Goal: Task Accomplishment & Management: Complete application form

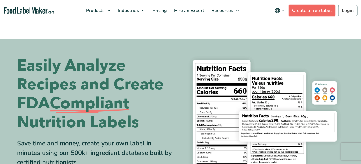
click at [306, 12] on link "Create a free label" at bounding box center [311, 10] width 46 height 11
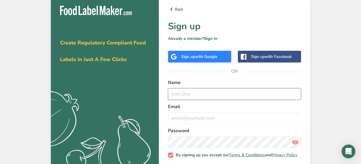
click at [214, 91] on input "text" at bounding box center [234, 93] width 133 height 11
type input "axis pathe"
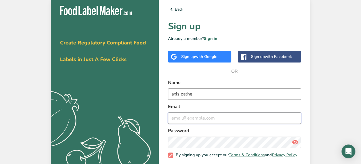
type input "axis.pathe@student.education.wa.edu.au"
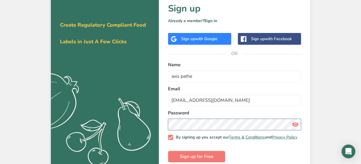
scroll to position [28, 0]
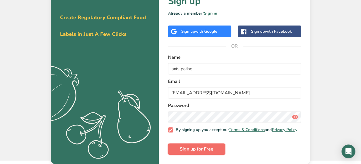
click at [183, 148] on span "Sign up for Free" at bounding box center [197, 149] width 34 height 7
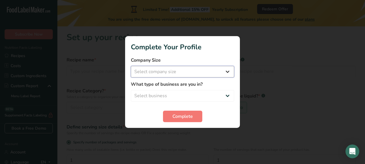
click at [218, 73] on select "Select company size Fewer than 10 Employees 10 to 50 Employees 51 to 500 Employ…" at bounding box center [182, 71] width 103 height 11
select select "1"
click at [131, 66] on select "Select company size Fewer than 10 Employees 10 to 50 Employees 51 to 500 Employ…" at bounding box center [182, 71] width 103 height 11
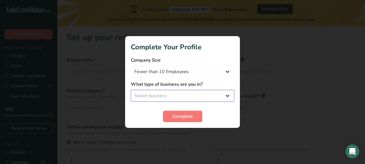
click at [206, 94] on select "Select business Packaged Food Manufacturer Restaurant & Cafe Bakery Meal Plans …" at bounding box center [182, 95] width 103 height 11
select select "1"
click at [131, 90] on select "Select business Packaged Food Manufacturer Restaurant & Cafe Bakery Meal Plans …" at bounding box center [182, 95] width 103 height 11
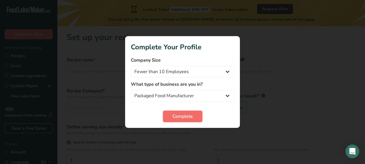
click at [178, 113] on span "Complete" at bounding box center [182, 116] width 20 height 7
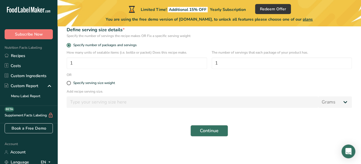
scroll to position [21, 0]
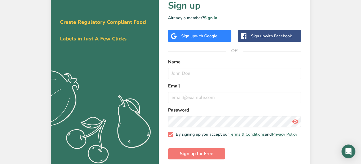
scroll to position [28, 0]
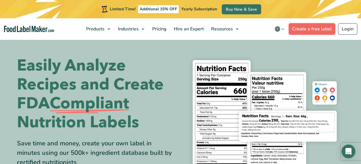
click at [320, 30] on link "Create a free label" at bounding box center [311, 28] width 46 height 11
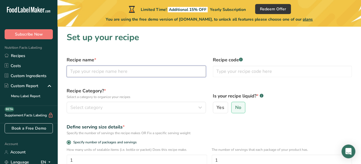
click at [139, 69] on input "text" at bounding box center [136, 71] width 139 height 11
type input "rice with veg"
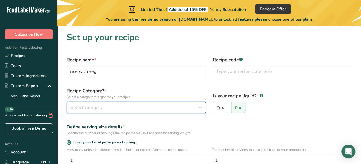
click at [151, 105] on div "Select category" at bounding box center [134, 107] width 128 height 7
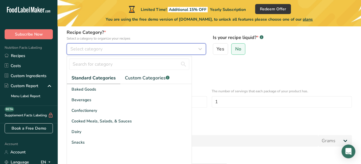
scroll to position [59, 0]
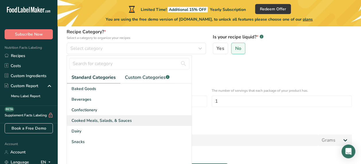
click at [98, 121] on span "Cooked Meals, Salads, & Sauces" at bounding box center [101, 121] width 60 height 6
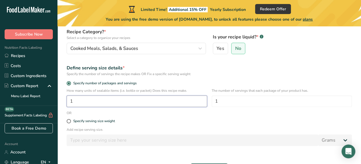
click at [151, 99] on input "1" at bounding box center [137, 101] width 140 height 11
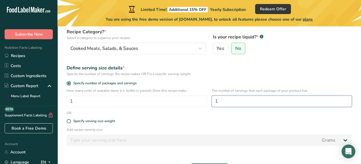
click at [250, 102] on input "1" at bounding box center [281, 101] width 140 height 11
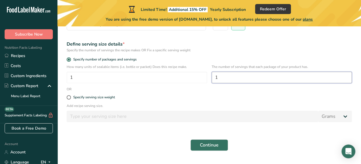
scroll to position [84, 0]
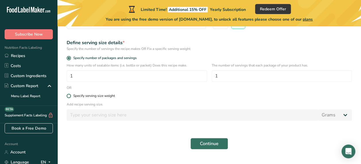
click at [69, 96] on span at bounding box center [69, 96] width 4 height 4
click at [69, 96] on input "Specify serving size weight" at bounding box center [69, 96] width 4 height 4
radio input "true"
radio input "false"
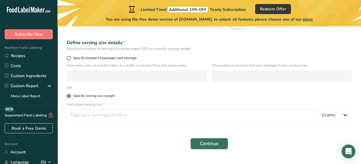
click at [69, 96] on span at bounding box center [69, 96] width 4 height 4
click at [69, 96] on input "Specify serving size weight" at bounding box center [69, 96] width 4 height 4
click at [69, 56] on span at bounding box center [69, 58] width 4 height 4
click at [69, 56] on input "Specify number of packages and servings" at bounding box center [69, 58] width 4 height 4
radio input "true"
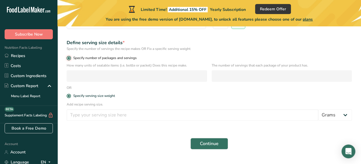
radio input "false"
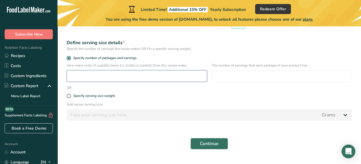
click at [88, 79] on input "number" at bounding box center [137, 75] width 140 height 11
type input "1"
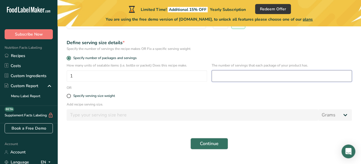
click at [224, 74] on input "number" at bounding box center [281, 75] width 140 height 11
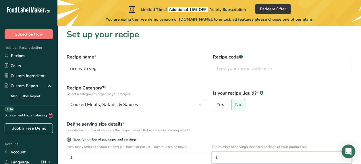
scroll to position [2, 0]
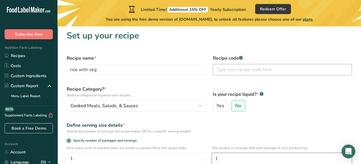
type input "1"
click at [260, 71] on input "text" at bounding box center [282, 69] width 139 height 11
type input "7"
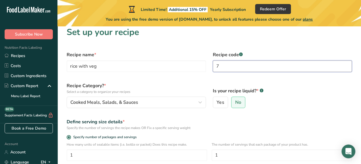
scroll to position [0, 0]
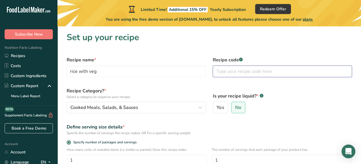
type input "1"
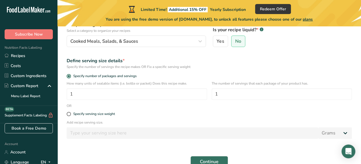
scroll to position [98, 0]
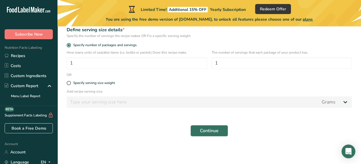
type input "001"
drag, startPoint x: 75, startPoint y: 102, endPoint x: 208, endPoint y: 133, distance: 137.0
click at [208, 133] on span "Continue" at bounding box center [209, 130] width 19 height 7
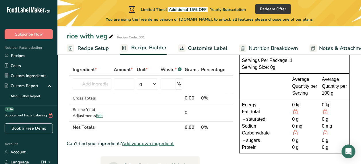
scroll to position [28, 0]
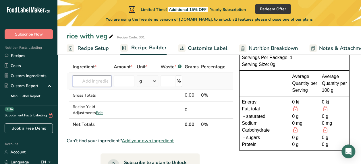
click at [92, 84] on input "text" at bounding box center [92, 80] width 39 height 11
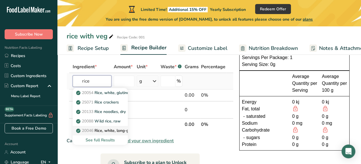
type input "rice"
click at [104, 131] on p "20046 Rice, white, long-grain, parboiled, enriched, dry" at bounding box center [128, 131] width 103 height 6
type input "Rice, white, long-grain, parboiled, enriched, dry"
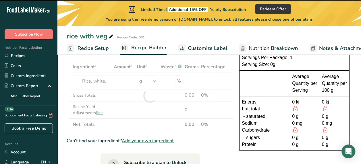
type input "0"
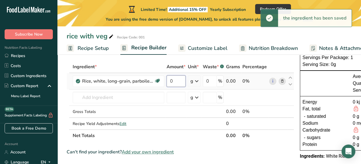
click at [172, 80] on input "0" at bounding box center [175, 80] width 19 height 11
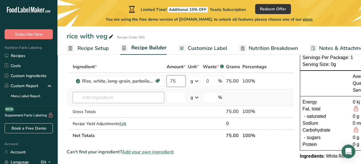
type input "75"
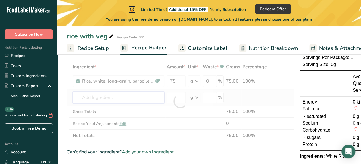
click at [98, 97] on div "Ingredient * Amount * Unit * Waste * .a-a{fill:#347362;}.b-a{fill:#fff;} Grams …" at bounding box center [180, 101] width 227 height 81
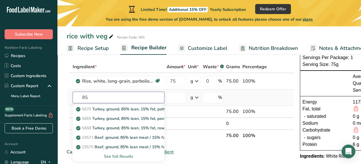
type input "8"
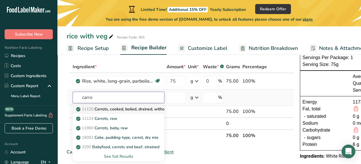
type input "carro"
click at [131, 111] on p "11125 Carrots, cooked, boiled, drained, without salt" at bounding box center [126, 109] width 99 height 6
type input "Carrots, cooked, boiled, drained, without salt"
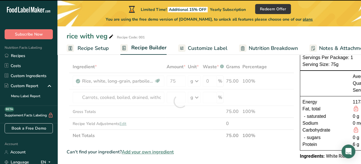
type input "0"
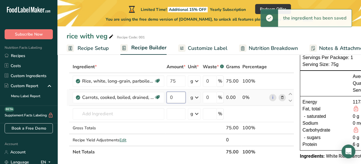
click at [177, 96] on input "0" at bounding box center [175, 97] width 19 height 11
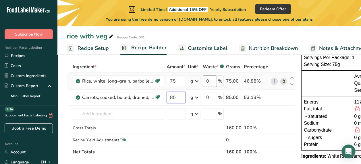
type input "85"
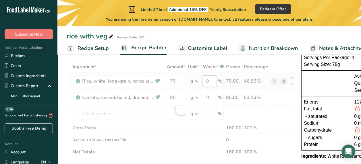
click at [209, 82] on div "Ingredient * Amount * Unit * Waste * .a-a{fill:#347362;}.b-a{fill:#fff;} Grams …" at bounding box center [181, 109] width 229 height 97
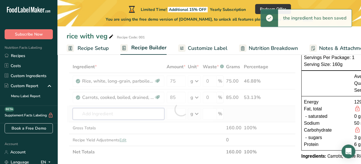
click at [143, 113] on div "Ingredient * Amount * Unit * Waste * .a-a{fill:#347362;}.b-a{fill:#fff;} Grams …" at bounding box center [181, 109] width 229 height 97
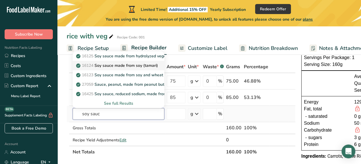
type input "soy sauc"
click at [125, 68] on p "16124 Soy sauce made from soy (tamari)" at bounding box center [117, 66] width 81 height 6
type input "Soy sauce made from soy (tamari)"
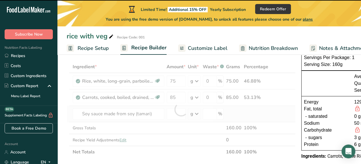
type input "0"
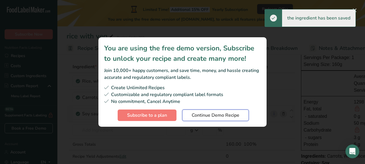
click at [199, 114] on span "Continue Demo Recipe" at bounding box center [216, 115] width 48 height 7
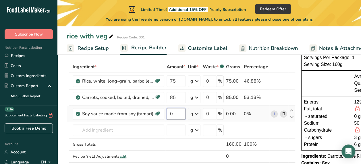
click at [176, 112] on input "0" at bounding box center [175, 113] width 19 height 11
type input "2"
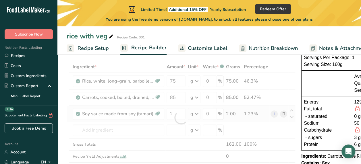
click at [198, 112] on div "Ingredient * Amount * Unit * Waste * .a-a{fill:#347362;}.b-a{fill:#fff;} Grams …" at bounding box center [181, 118] width 229 height 114
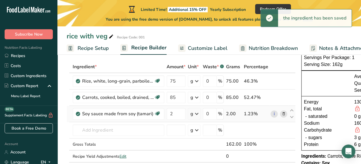
click at [198, 112] on icon at bounding box center [196, 114] width 7 height 10
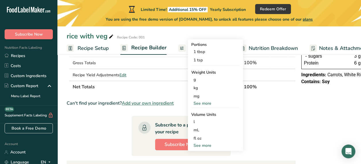
scroll to position [110, 0]
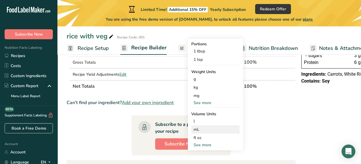
click at [200, 129] on div "mL" at bounding box center [215, 129] width 44 height 6
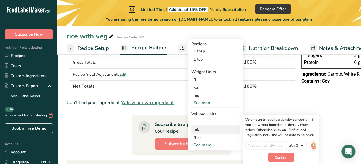
click at [209, 128] on div "mL" at bounding box center [215, 129] width 44 height 6
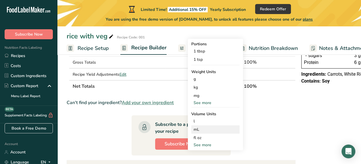
click at [209, 128] on div "mL" at bounding box center [215, 129] width 44 height 6
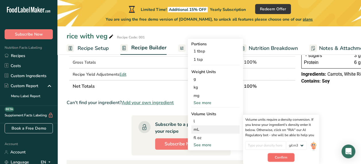
click at [286, 156] on span "Confirm" at bounding box center [281, 157] width 12 height 5
click at [269, 145] on input "number" at bounding box center [265, 145] width 41 height 9
type input "2"
click at [304, 143] on select "lb/ft3 g/cm3" at bounding box center [296, 145] width 21 height 9
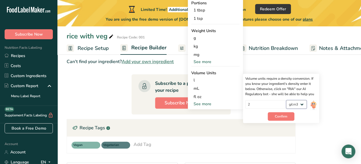
scroll to position [153, 0]
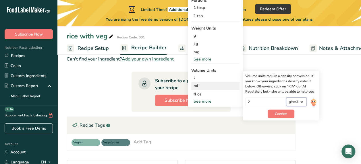
click at [302, 102] on select "lb/ft3 g/cm3" at bounding box center [296, 102] width 21 height 9
click at [286, 98] on select "lb/ft3 g/cm3" at bounding box center [296, 102] width 21 height 9
click at [282, 113] on span "Confirm" at bounding box center [281, 113] width 12 height 5
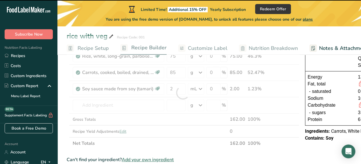
scroll to position [51, 0]
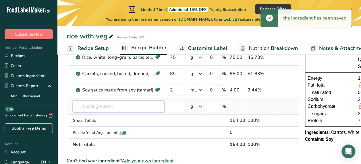
click at [116, 107] on input "text" at bounding box center [119, 106] width 92 height 11
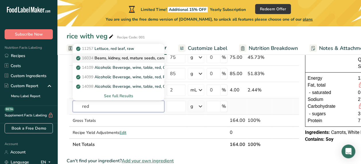
type input "red"
click at [123, 59] on p "16034 Beans, kidney, red, mature seeds, canned, solids and liquids" at bounding box center [140, 58] width 127 height 6
type input "Beans, kidney, red, mature seeds, canned, solids and liquids"
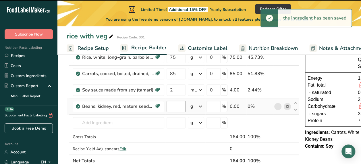
type input "0"
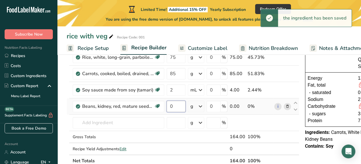
click at [177, 108] on input "0" at bounding box center [175, 106] width 19 height 11
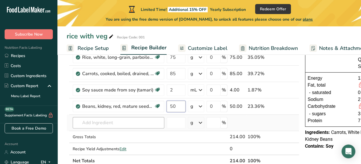
type input "50"
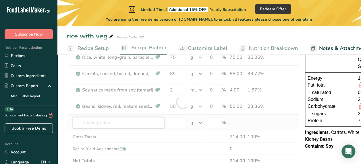
click at [125, 120] on div "Ingredient * Amount * Unit * Waste * .a-a{fill:#347362;}.b-a{fill:#fff;} Grams …" at bounding box center [183, 102] width 232 height 130
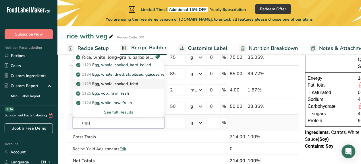
type input "egg"
click at [145, 85] on div "1128 Egg, whole, cooked, fried" at bounding box center [113, 84] width 73 height 6
type input "Egg, whole, cooked, fried"
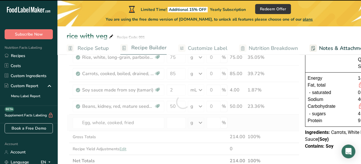
type input "0"
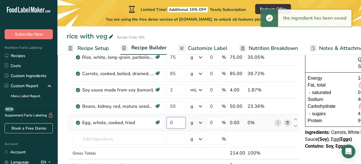
click at [177, 121] on input "0" at bounding box center [175, 122] width 19 height 11
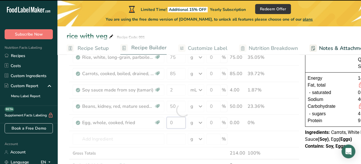
click at [176, 123] on input "0" at bounding box center [175, 122] width 19 height 11
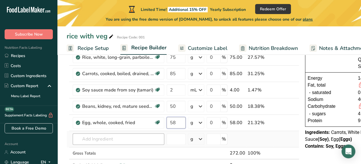
type input "58"
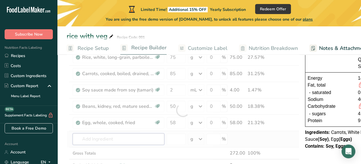
click at [105, 141] on div "Ingredient * Amount * Unit * Waste * .a-a{fill:#347362;}.b-a{fill:#fff;} Grams …" at bounding box center [183, 110] width 232 height 146
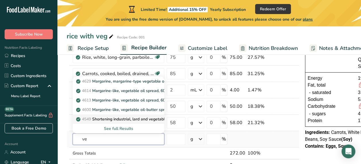
type input "v"
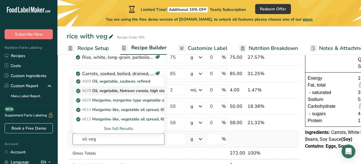
type input "oil veg"
click at [135, 88] on p "4678 Oil, vegetable, Natreon canola, high stability, non trans, high oleic (70%)" at bounding box center [150, 91] width 147 height 6
type input "Oil, vegetable, Natreon canola, high stability, non trans, high oleic (70%)"
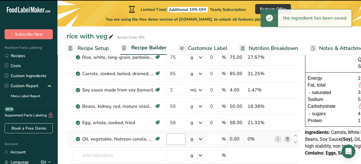
type input "0"
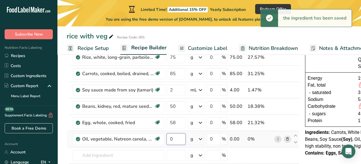
click at [178, 141] on input "0" at bounding box center [175, 138] width 19 height 11
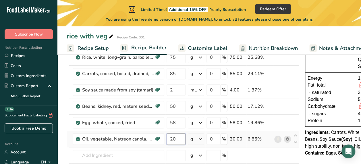
type input "20"
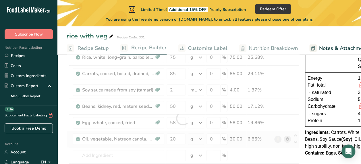
click at [201, 140] on div "Ingredient * Amount * Unit * Waste * .a-a{fill:#347362;}.b-a{fill:#fff;} Grams …" at bounding box center [183, 118] width 232 height 163
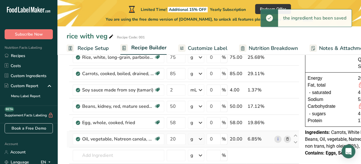
click at [201, 140] on icon at bounding box center [200, 139] width 7 height 10
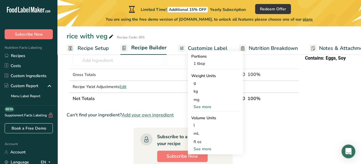
scroll to position [147, 0]
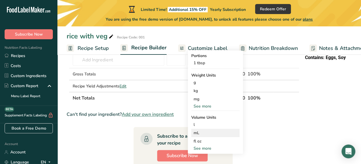
click at [210, 131] on div "mL" at bounding box center [215, 133] width 44 height 6
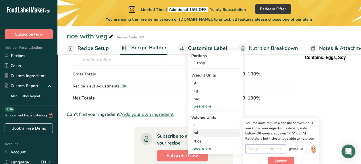
click at [282, 147] on input "number" at bounding box center [265, 149] width 41 height 9
type input "20"
click at [289, 157] on button "Confirm" at bounding box center [280, 161] width 27 height 9
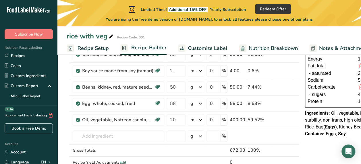
scroll to position [58, 0]
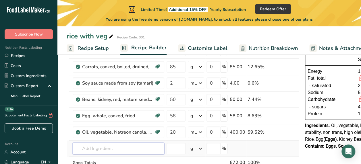
click at [110, 147] on input "text" at bounding box center [119, 148] width 92 height 11
type input "f"
type input "r"
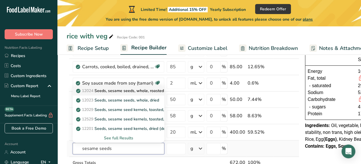
type input "sesame seeds"
click at [140, 94] on link "12024 Seeds, sesame seeds, whole, roasted and toasted" at bounding box center [119, 90] width 92 height 9
type input "Seeds, sesame seeds, whole, roasted and toasted"
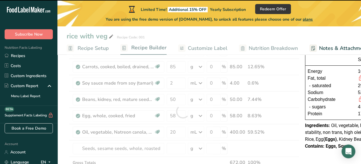
type input "0"
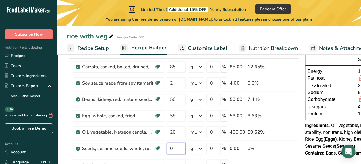
click at [172, 149] on input "0" at bounding box center [175, 148] width 19 height 11
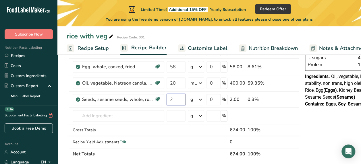
scroll to position [110, 0]
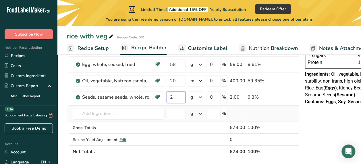
type input "2"
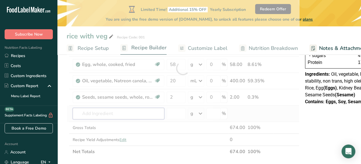
click at [94, 113] on div "Ingredient * Amount * Unit * Waste * .a-a{fill:#347362;}.b-a{fill:#fff;} Grams …" at bounding box center [183, 68] width 232 height 179
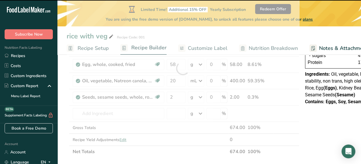
drag, startPoint x: 94, startPoint y: 113, endPoint x: 98, endPoint y: 112, distance: 4.0
click at [98, 112] on div at bounding box center [183, 68] width 232 height 179
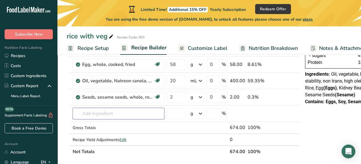
click at [98, 112] on input "text" at bounding box center [119, 113] width 92 height 11
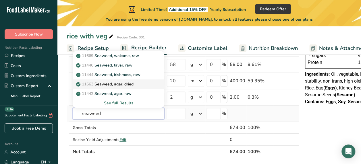
type input "seaweed"
click at [125, 85] on p "11663 Seaweed, agar, dried" at bounding box center [105, 84] width 56 height 6
type input "Seaweed, agar, dried"
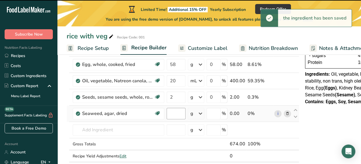
type input "0"
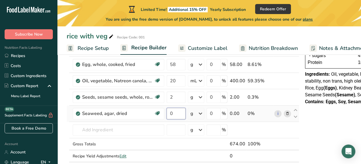
click at [174, 114] on input "0" at bounding box center [175, 113] width 19 height 11
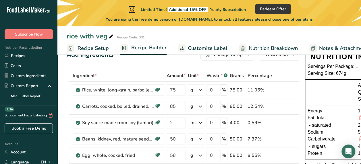
scroll to position [23, 0]
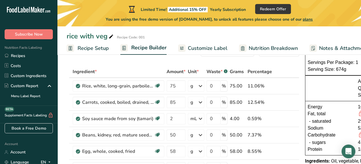
type input "4"
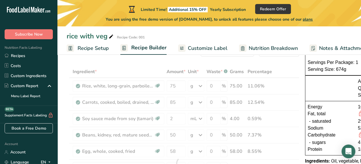
click at [357, 41] on ul "Recipe Setup Recipe Builder Customize Label Nutrition Breakdown Notes & Attachm…" at bounding box center [247, 47] width 381 height 13
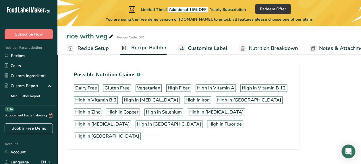
scroll to position [362, 0]
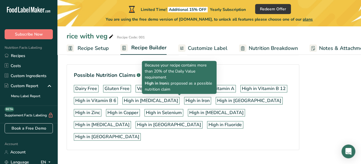
click at [185, 99] on div "High in Iron" at bounding box center [197, 100] width 24 height 7
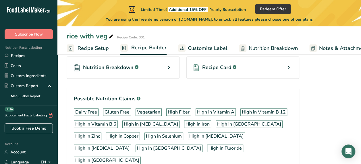
scroll to position [365, 0]
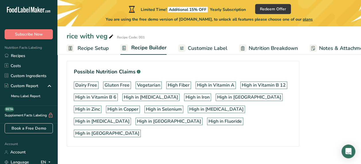
click at [325, 48] on span "Notes & Attachments" at bounding box center [344, 48] width 51 height 8
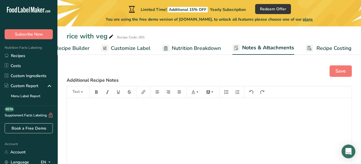
click at [325, 48] on span "Recipe Costing" at bounding box center [333, 48] width 35 height 8
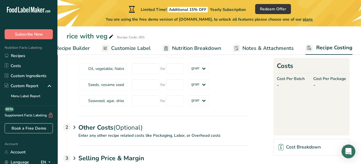
scroll to position [166, 0]
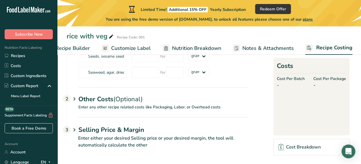
click at [275, 42] on link "Notes & Attachments" at bounding box center [262, 48] width 61 height 13
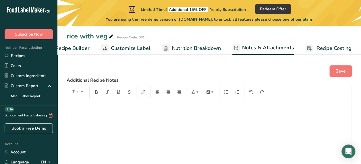
click at [232, 50] on rect at bounding box center [235, 47] width 7 height 7
click at [198, 50] on span "Nutrition Breakdown" at bounding box center [196, 48] width 49 height 8
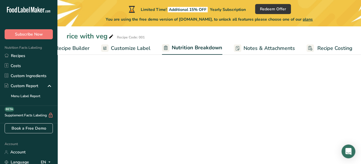
scroll to position [0, 76]
select select "Calories"
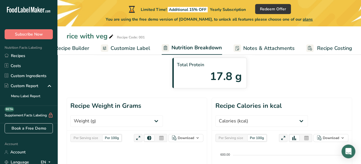
scroll to position [0, 0]
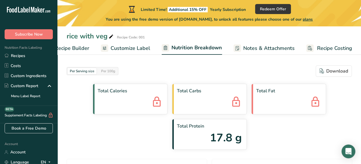
click at [110, 46] on span "Customize Label" at bounding box center [130, 48] width 40 height 8
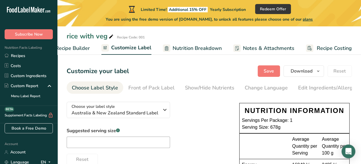
click at [86, 46] on span "Recipe Builder" at bounding box center [72, 48] width 34 height 8
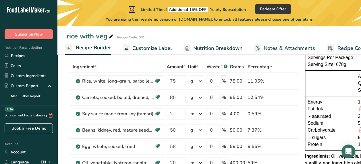
scroll to position [30, 0]
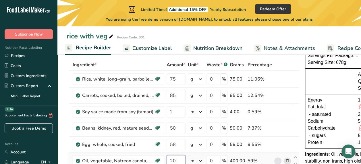
click at [178, 162] on input "20" at bounding box center [175, 160] width 19 height 11
type input "2"
click at [195, 159] on div "Ingredient * Amount * Unit * Waste * .a-a{fill:#347362;}.b-a{fill:#fff;} Grams …" at bounding box center [183, 156] width 232 height 195
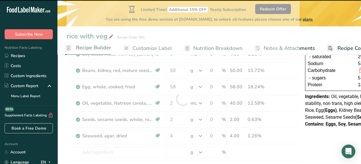
scroll to position [85, 0]
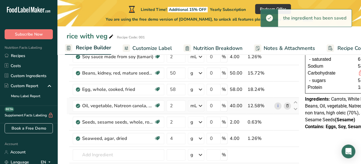
click at [197, 104] on icon at bounding box center [200, 106] width 7 height 10
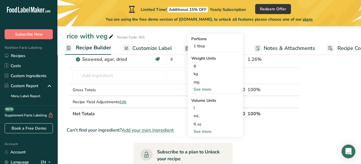
scroll to position [168, 0]
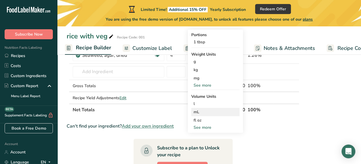
click at [201, 113] on div "mL" at bounding box center [215, 112] width 44 height 6
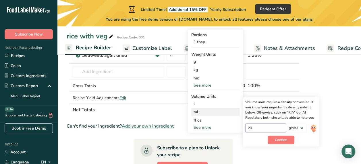
click at [278, 129] on input "20" at bounding box center [265, 128] width 41 height 9
type input "2"
click at [286, 139] on span "Confirm" at bounding box center [281, 139] width 12 height 5
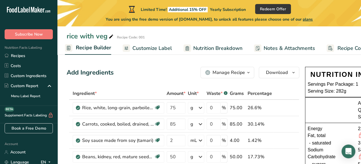
scroll to position [0, 0]
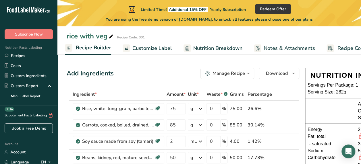
click at [340, 49] on span "Recipe Costing" at bounding box center [354, 48] width 35 height 8
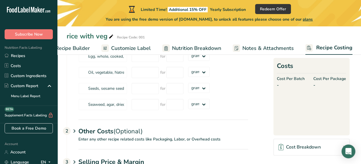
scroll to position [166, 0]
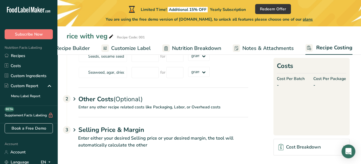
click at [284, 48] on span "Notes & Attachments" at bounding box center [267, 48] width 51 height 8
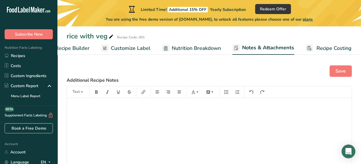
click at [214, 45] on span "Nutrition Breakdown" at bounding box center [196, 48] width 49 height 8
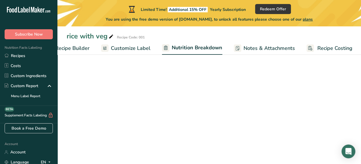
scroll to position [0, 76]
select select "Calories"
